Goal: Task Accomplishment & Management: Manage account settings

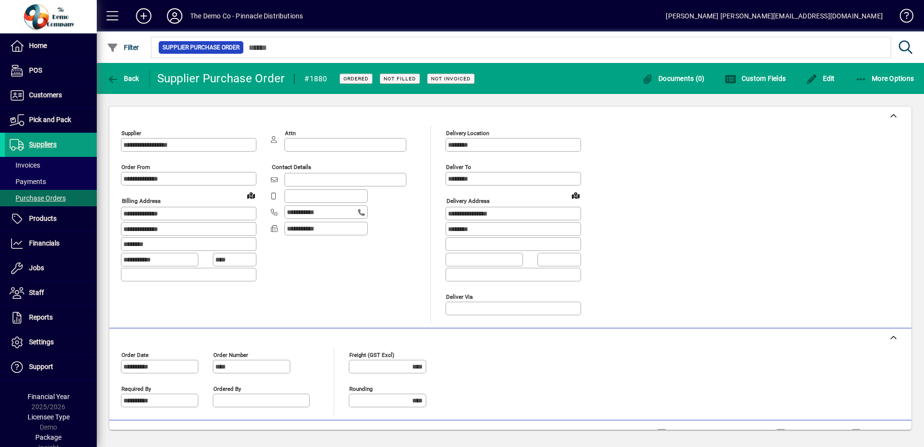
click at [172, 24] on icon at bounding box center [174, 15] width 19 height 15
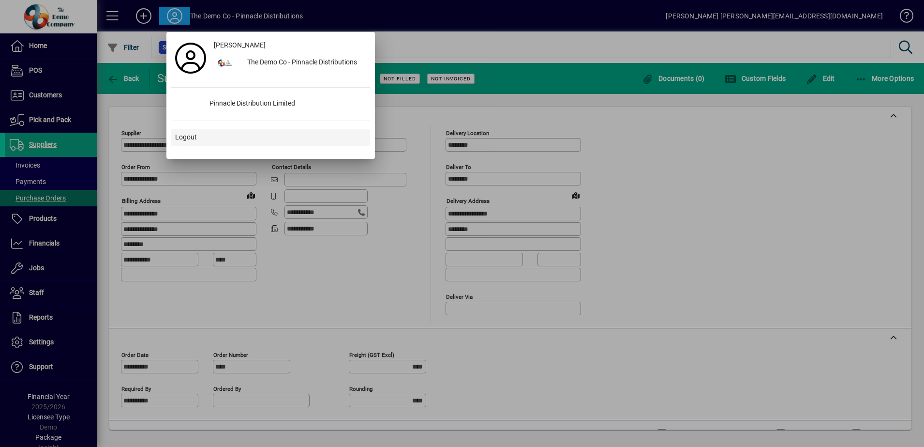
click at [198, 136] on span at bounding box center [270, 137] width 199 height 23
